Goal: Transaction & Acquisition: Purchase product/service

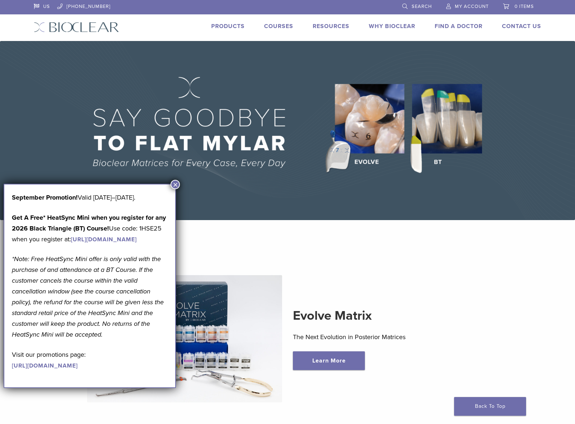
click at [174, 185] on button "×" at bounding box center [174, 184] width 9 height 9
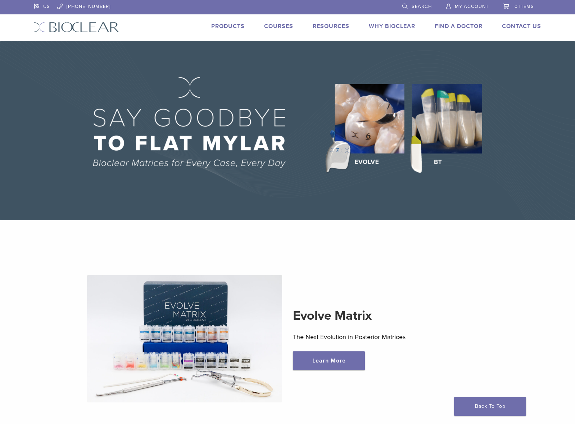
click at [227, 24] on link "Products" at bounding box center [227, 26] width 33 height 7
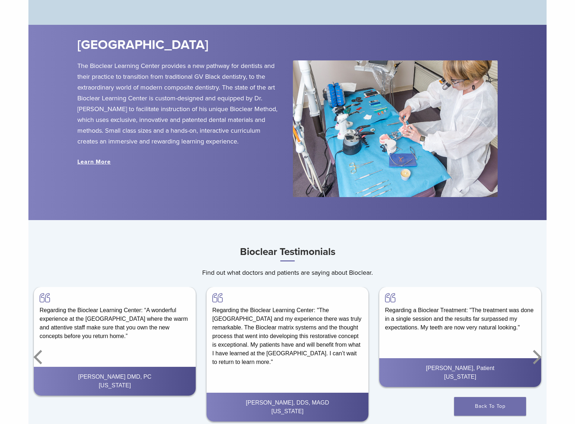
scroll to position [723, 0]
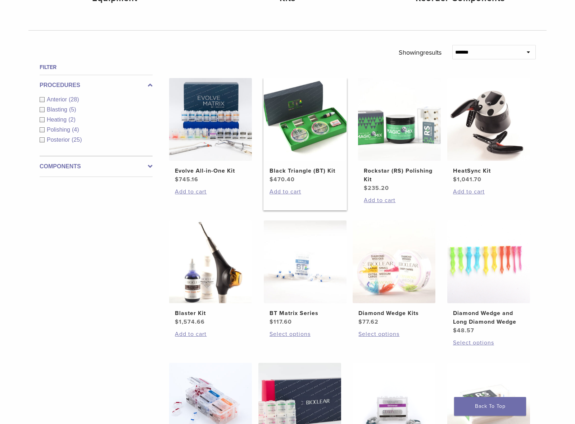
scroll to position [288, 0]
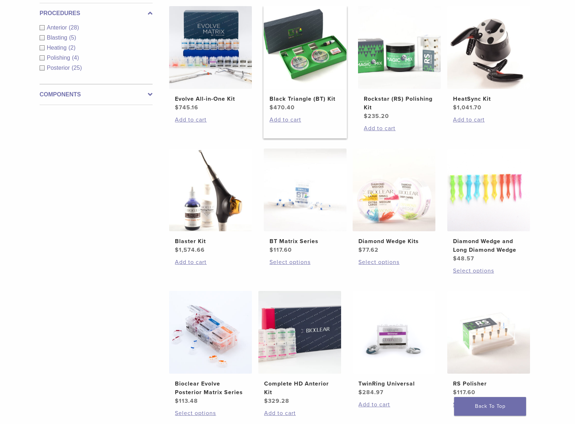
click at [314, 65] on img at bounding box center [305, 47] width 83 height 83
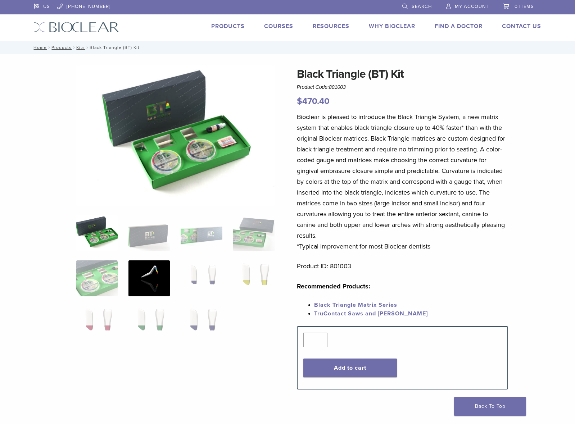
click at [153, 278] on img at bounding box center [148, 278] width 41 height 36
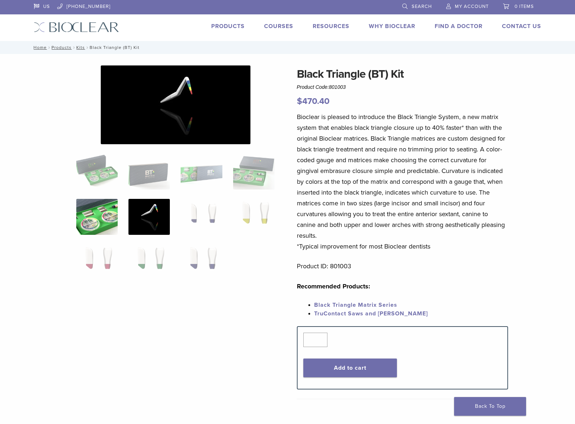
click at [97, 221] on img at bounding box center [96, 217] width 41 height 36
